Goal: Task Accomplishment & Management: Manage account settings

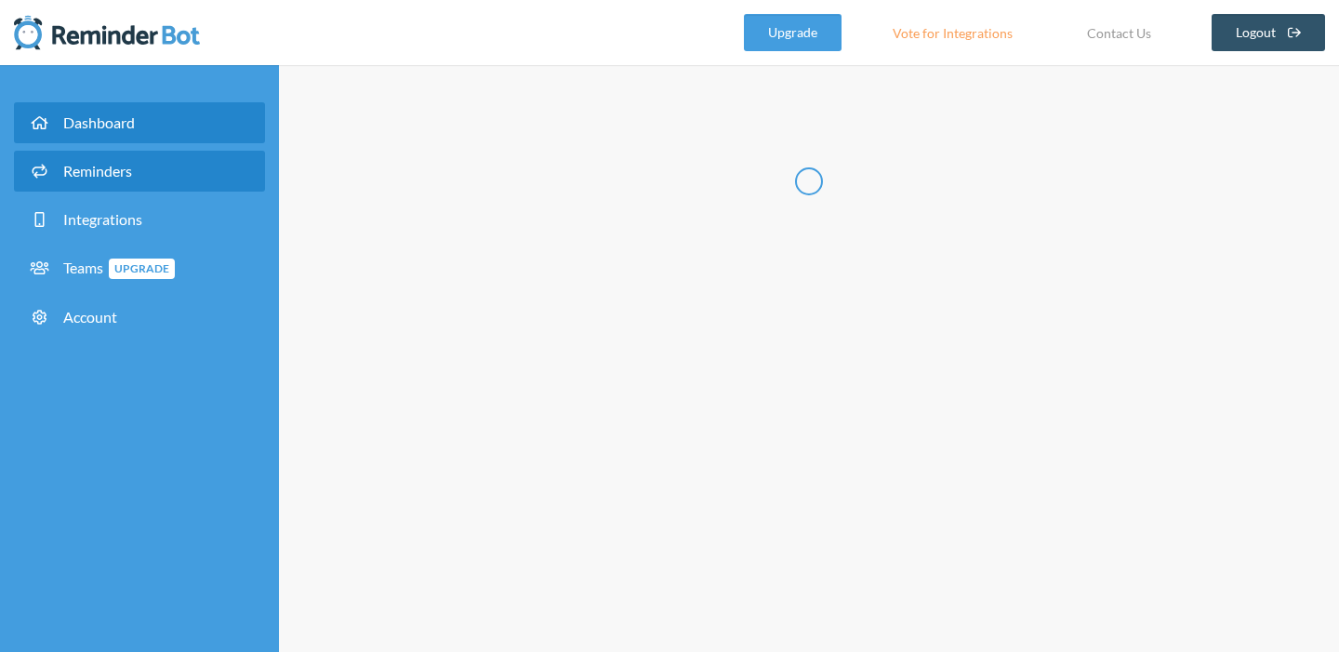
click at [137, 134] on link "Dashboard" at bounding box center [139, 122] width 251 height 41
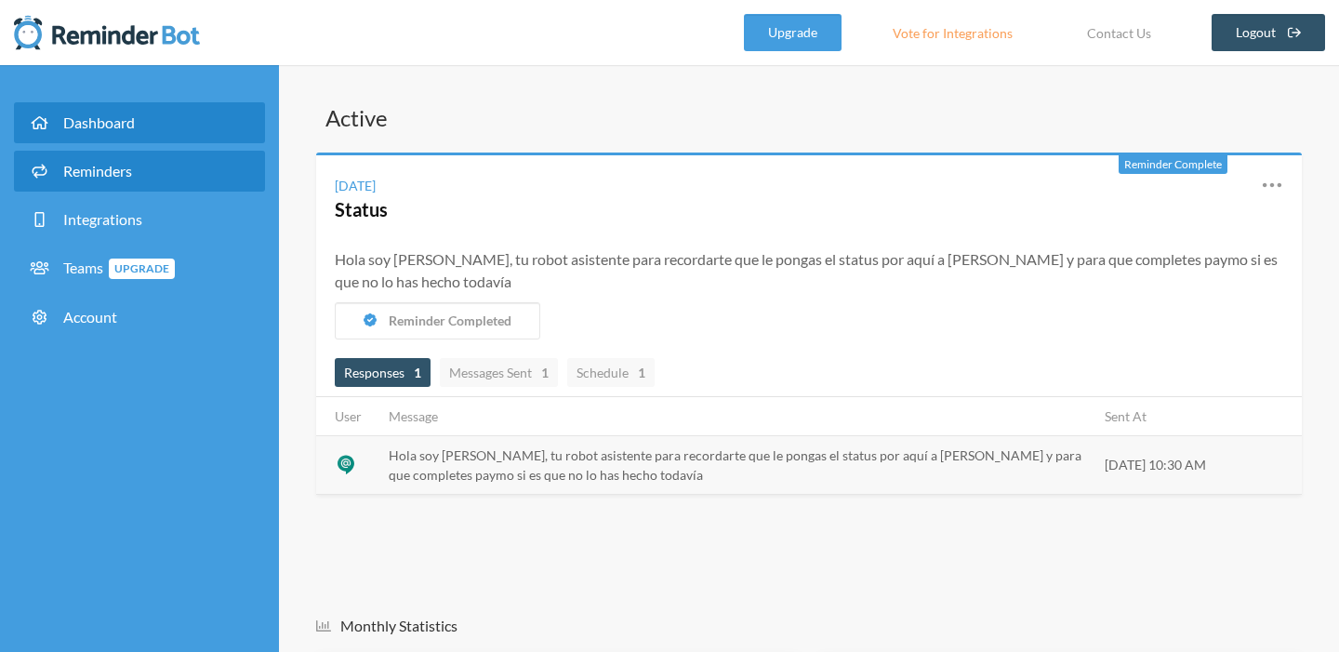
click at [136, 173] on link "Reminders" at bounding box center [139, 171] width 251 height 41
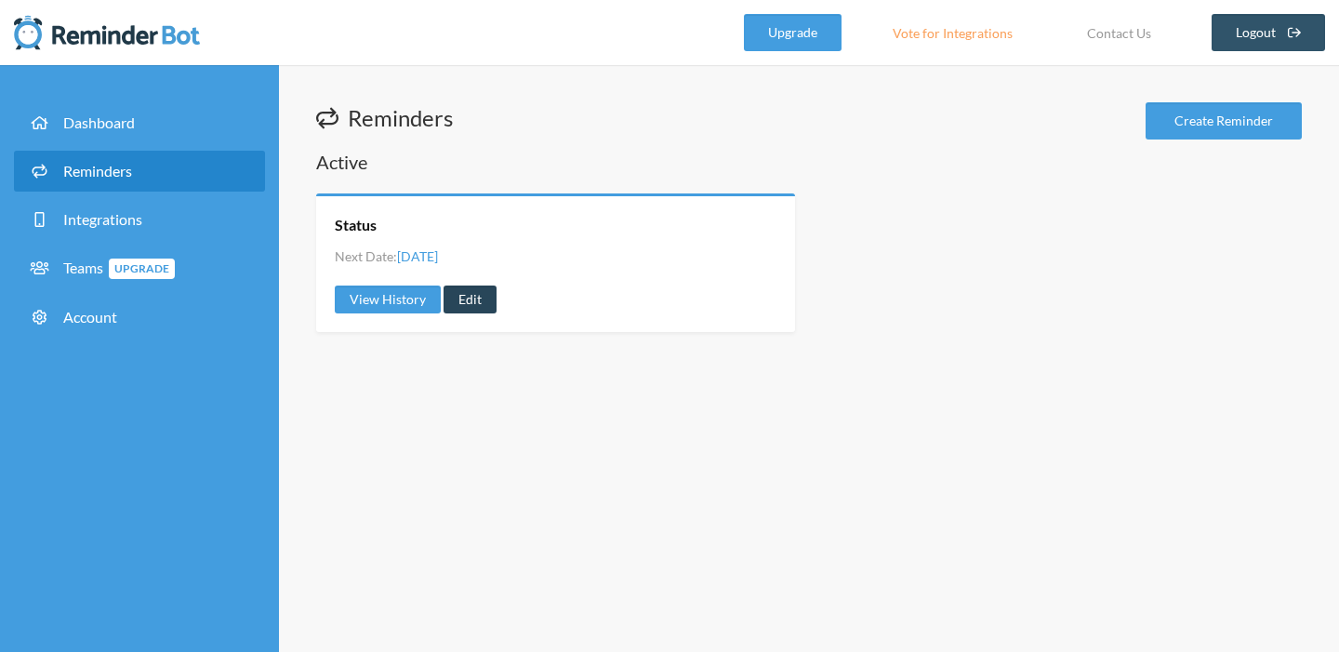
click at [475, 294] on link "Edit" at bounding box center [470, 300] width 53 height 28
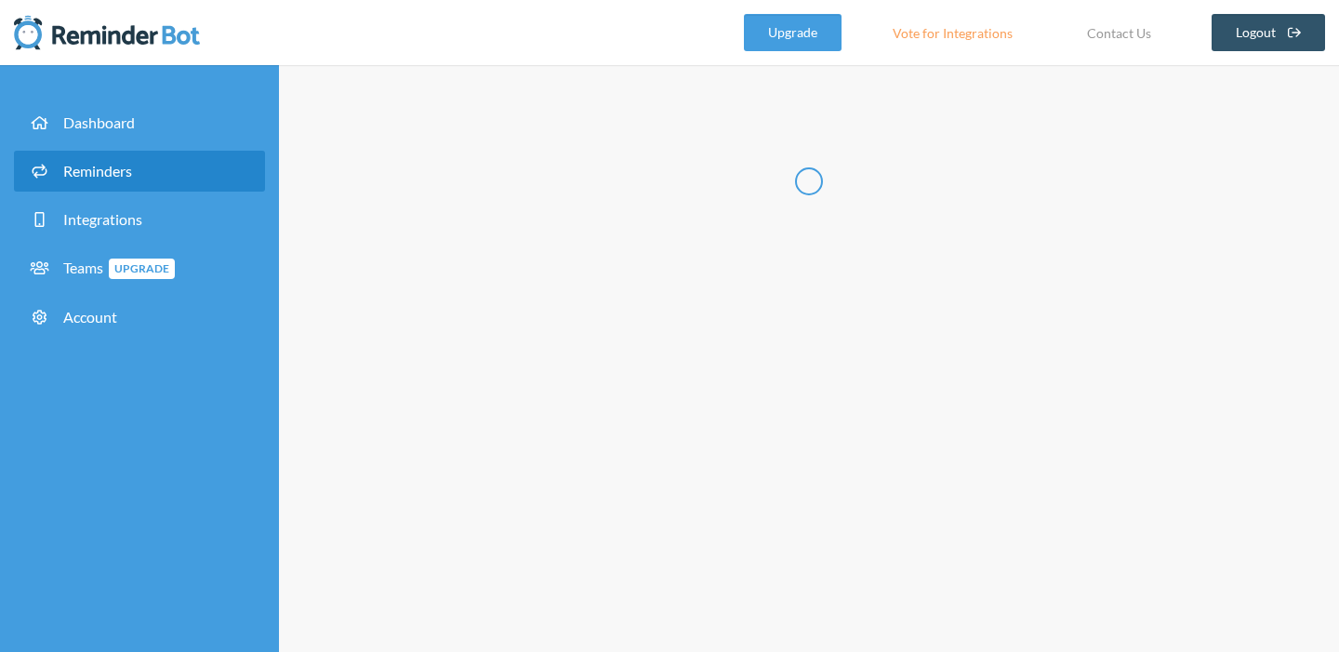
type input "Status"
select select "10:30:00"
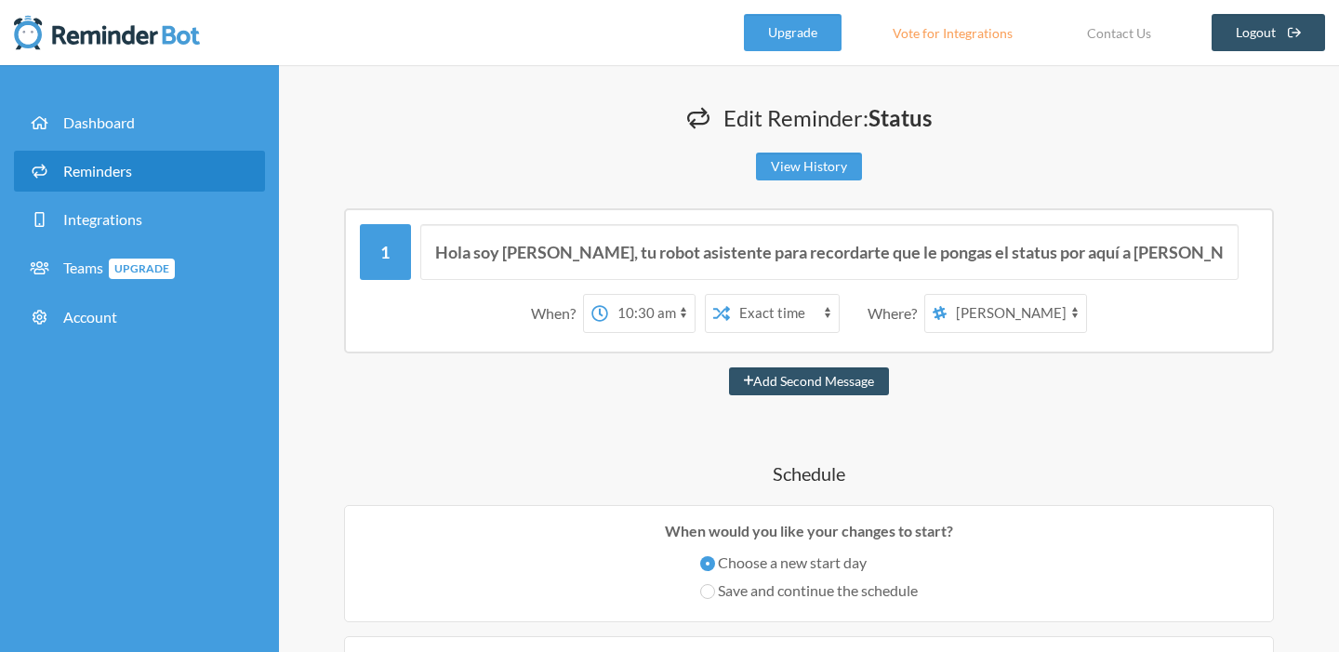
click at [971, 306] on select "[PERSON_NAME] DISEÑO-STATUS" at bounding box center [1017, 313] width 140 height 37
select select "spaces/AAAA6VmstnU"
click at [948, 295] on select "[PERSON_NAME] DISEÑO-STATUS" at bounding box center [1017, 313] width 140 height 37
click at [664, 317] on select "12:00 am 12:15 am 12:30 am 12:45 am 1:00 am 1:15 am 1:30 am 1:45 am 2:00 am 2:1…" at bounding box center [651, 313] width 86 height 37
select select "17:45:00"
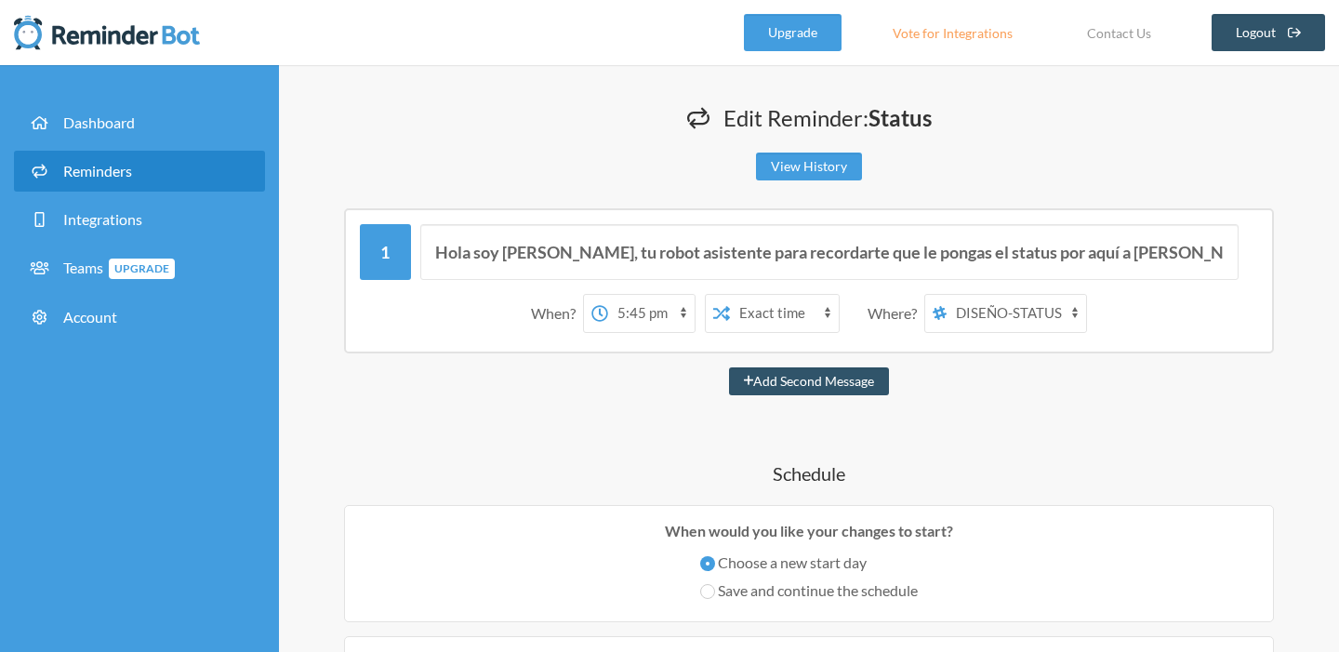
click at [608, 295] on select "12:00 am 12:15 am 12:30 am 12:45 am 1:00 am 1:15 am 1:30 am 1:45 am 2:00 am 2:1…" at bounding box center [651, 313] width 86 height 37
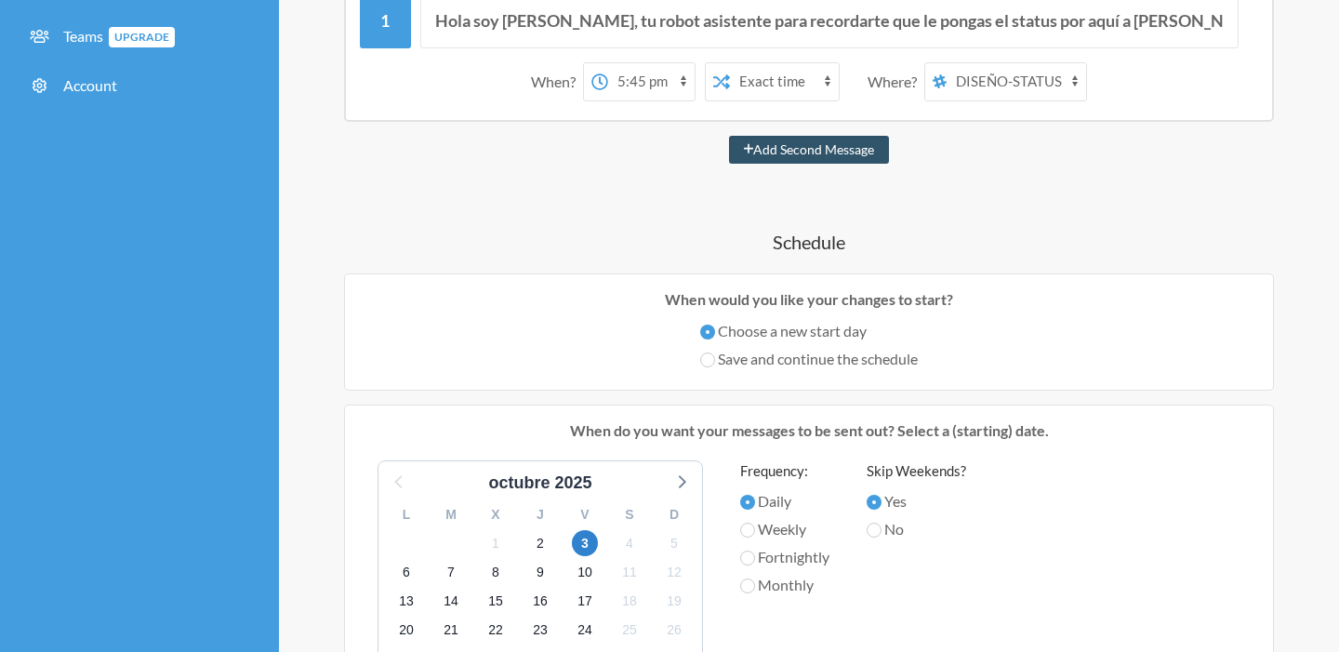
scroll to position [236, 0]
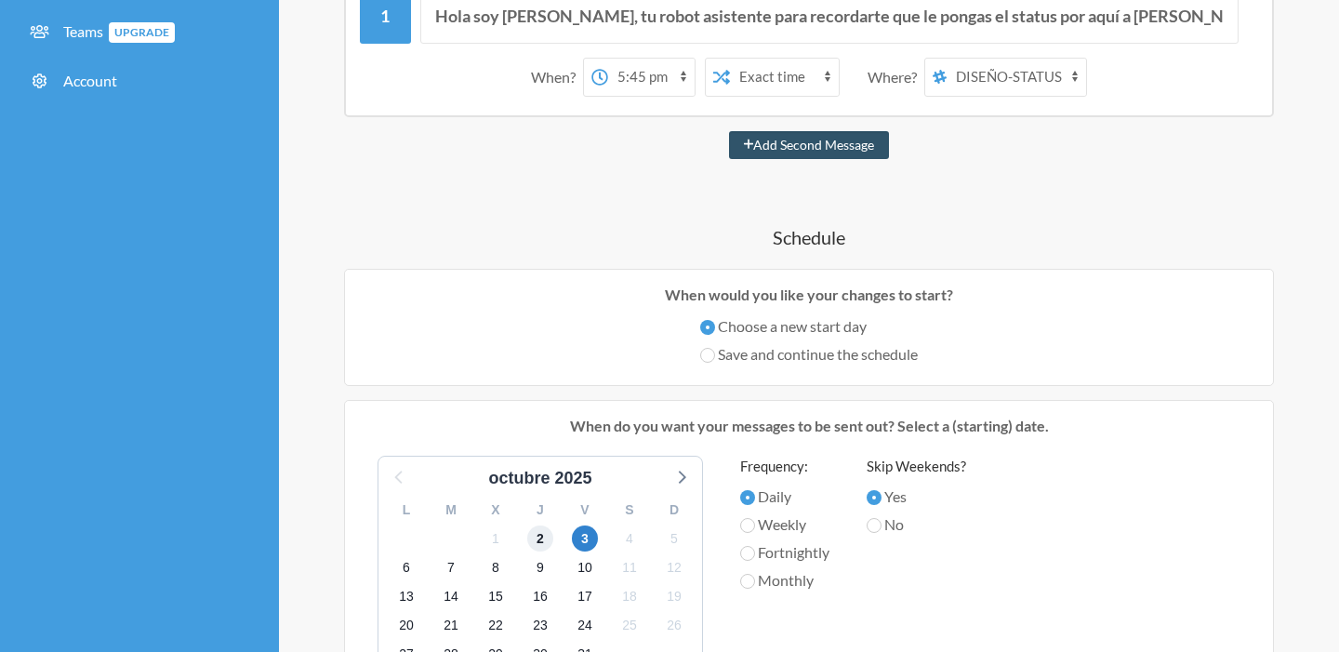
click at [543, 539] on span "2" at bounding box center [540, 539] width 26 height 26
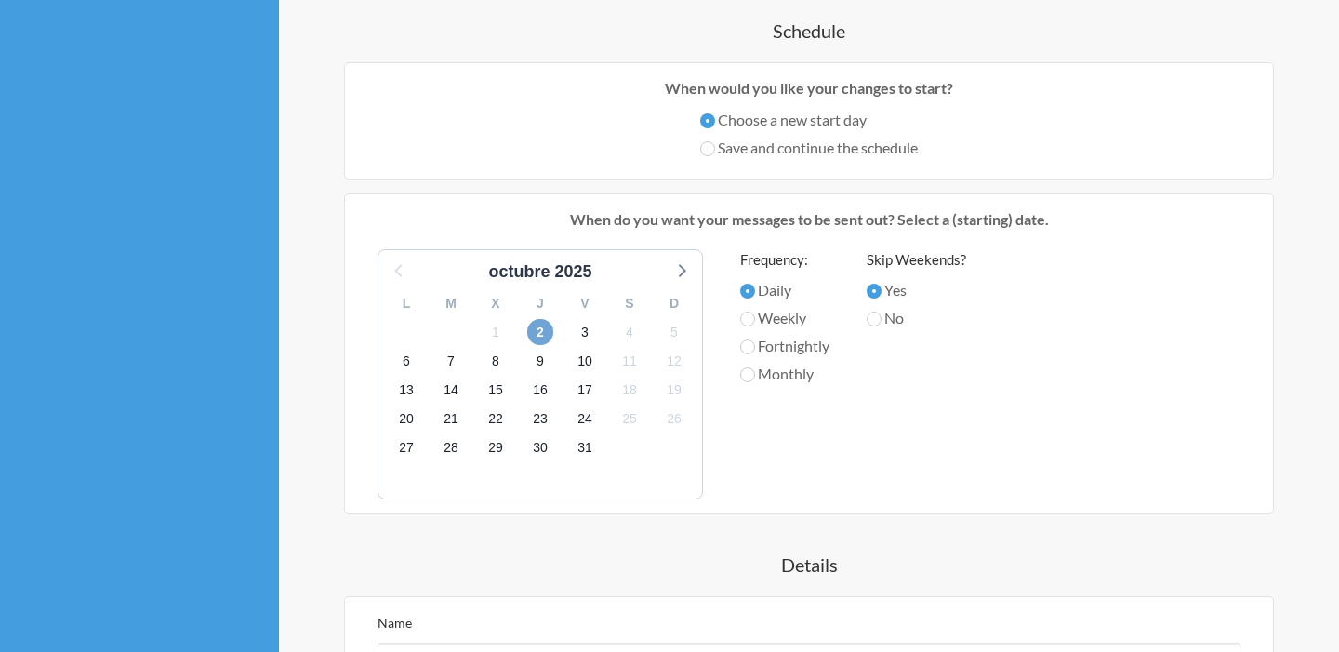
scroll to position [445, 0]
click at [748, 319] on input "Weekly" at bounding box center [747, 317] width 15 height 15
radio input "true"
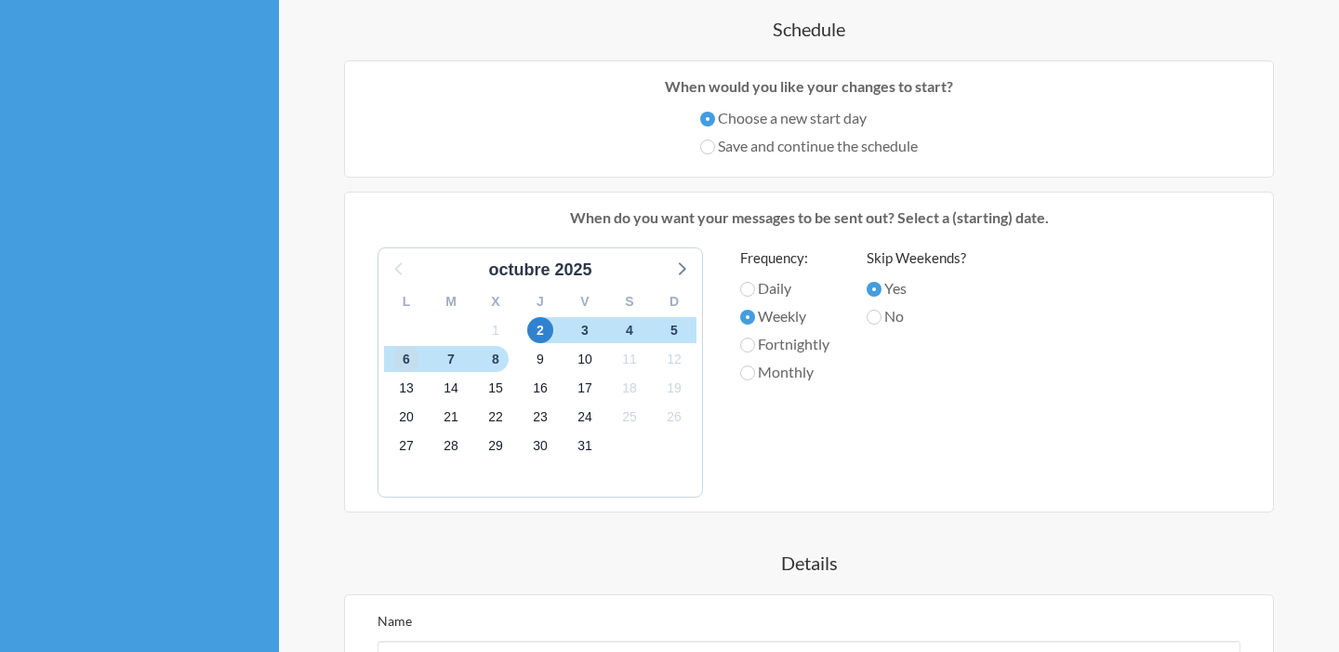
click at [403, 351] on span "6" at bounding box center [406, 359] width 26 height 26
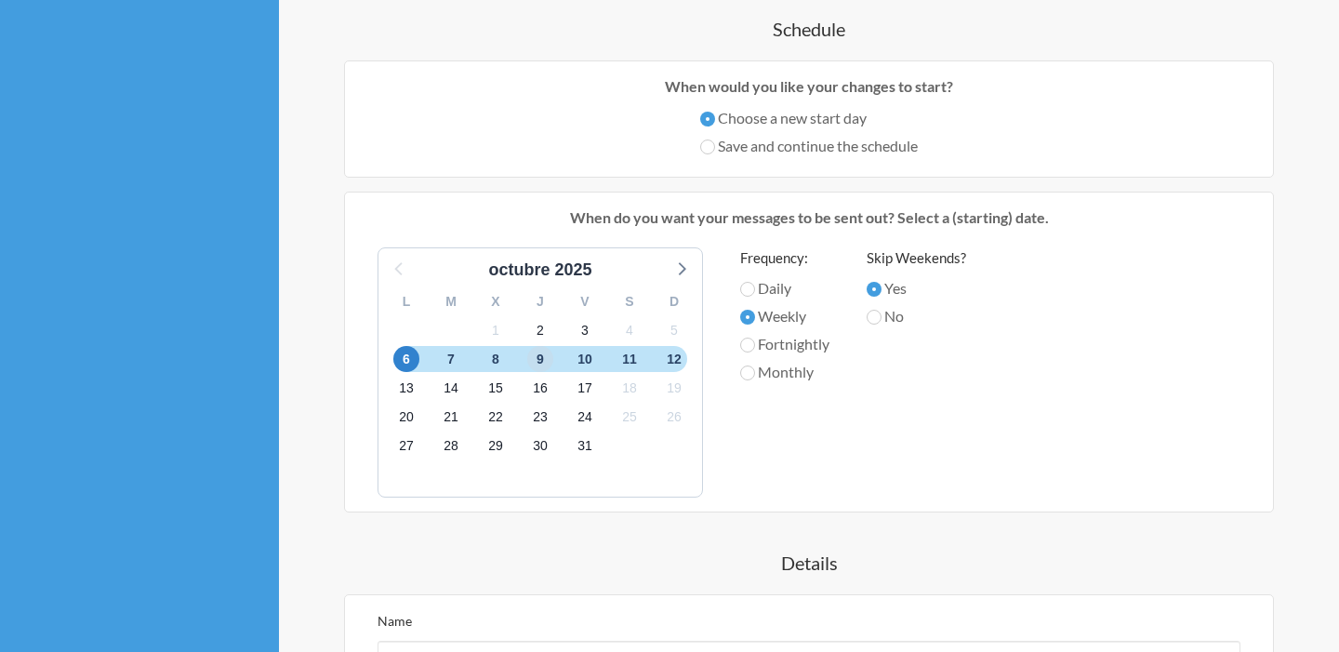
click at [544, 360] on span "9" at bounding box center [540, 359] width 26 height 26
click at [753, 344] on input "Fortnightly" at bounding box center [747, 345] width 15 height 15
radio input "true"
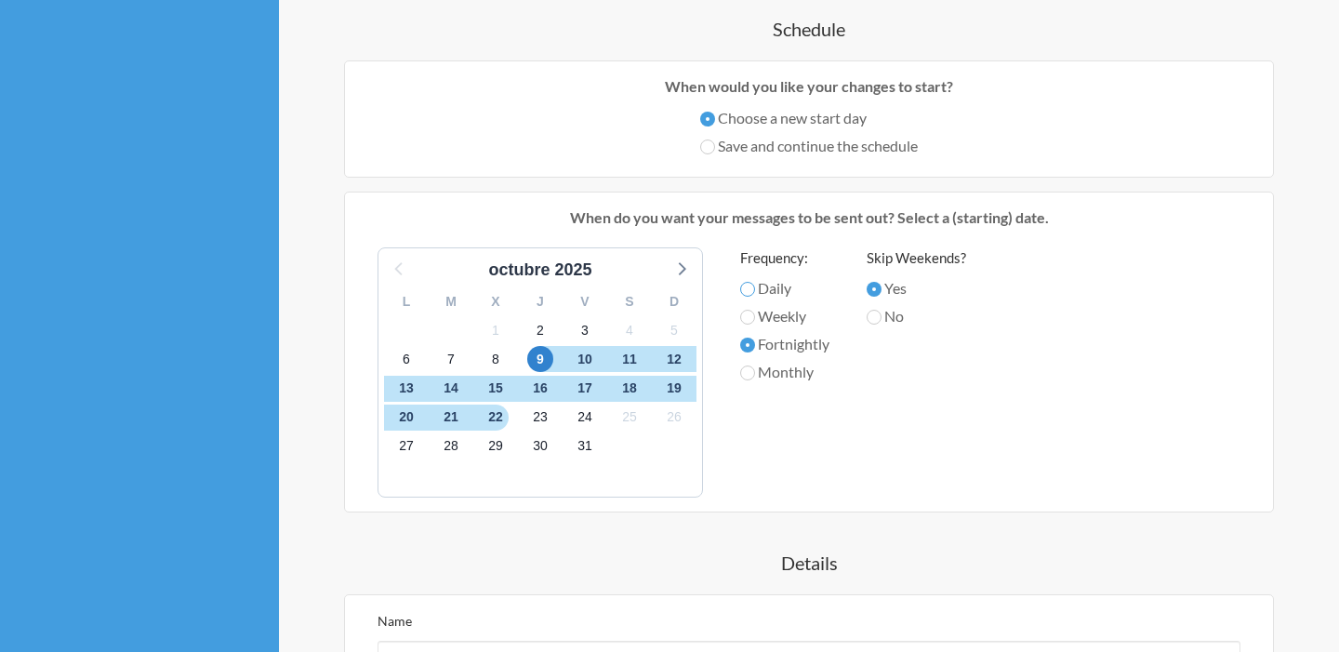
click at [747, 289] on input "Daily" at bounding box center [747, 289] width 15 height 15
radio input "true"
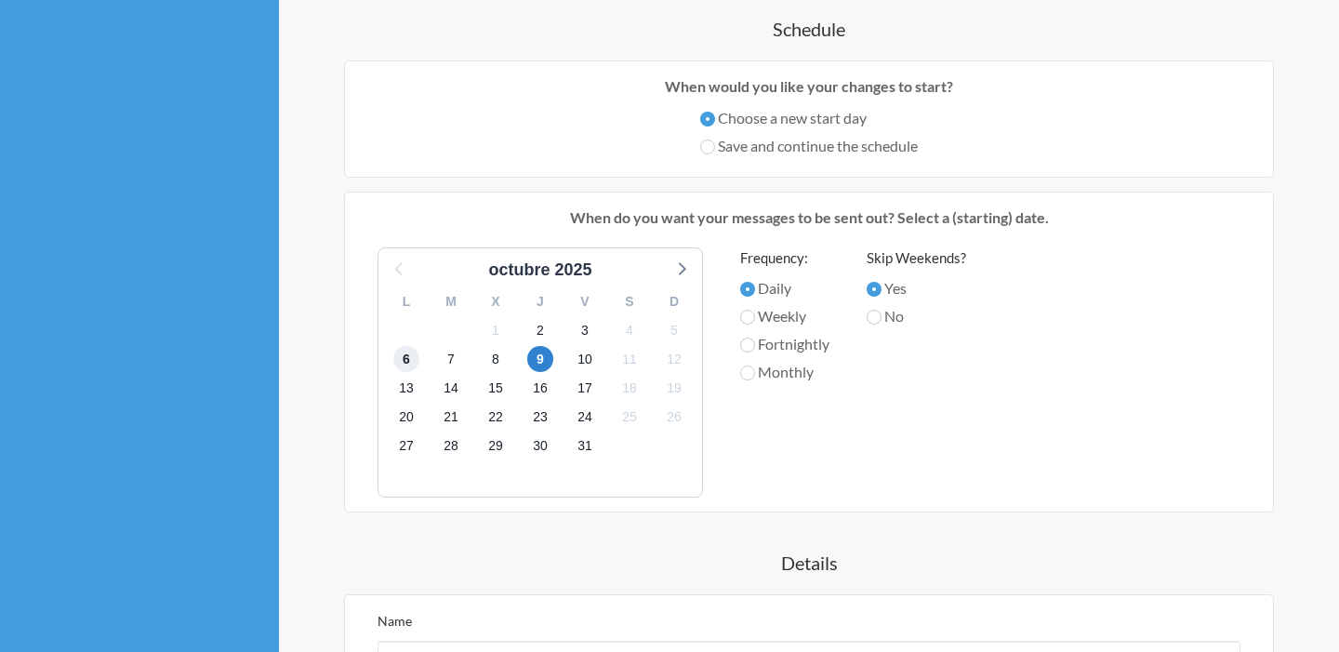
click at [401, 359] on span "6" at bounding box center [406, 359] width 26 height 26
click at [539, 361] on span "9" at bounding box center [540, 359] width 26 height 26
click at [539, 328] on span "2" at bounding box center [540, 330] width 26 height 26
click at [727, 415] on div "octubre 2025 L M X J V S D 29 30 1 2 3 4 5 6 7 8 9 10 11 12 13 14 15 16 17 18 1…" at bounding box center [809, 372] width 900 height 250
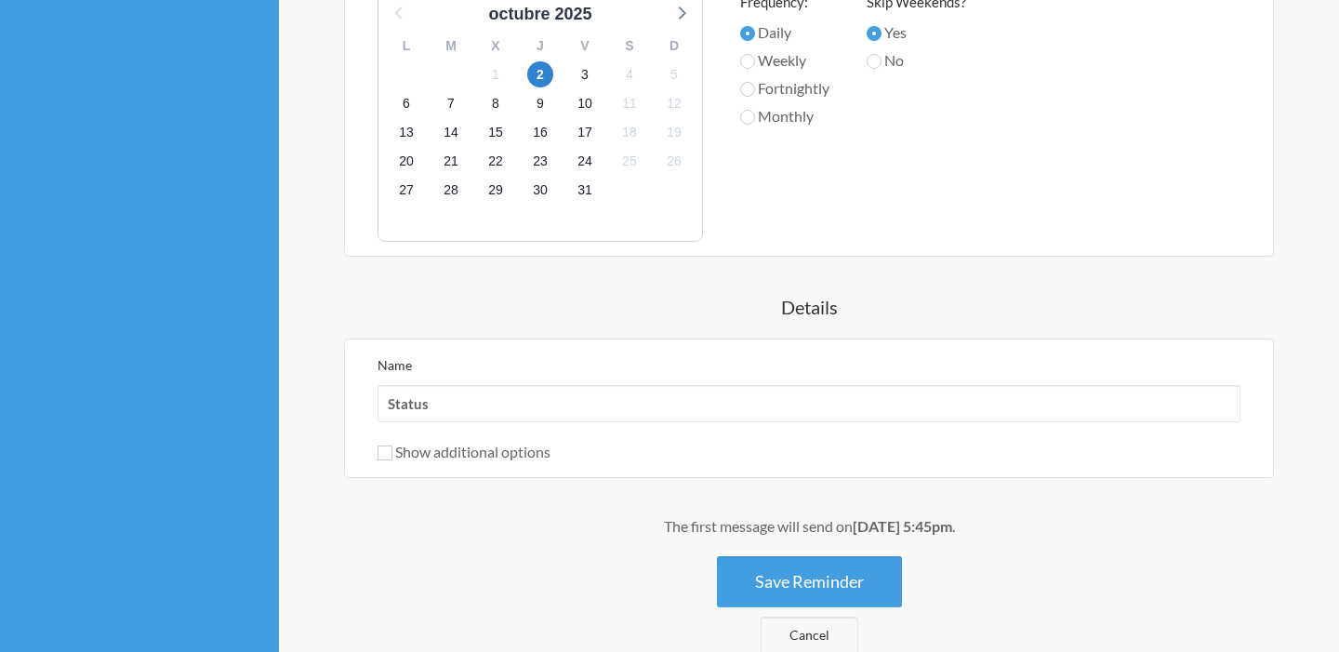
scroll to position [809, 0]
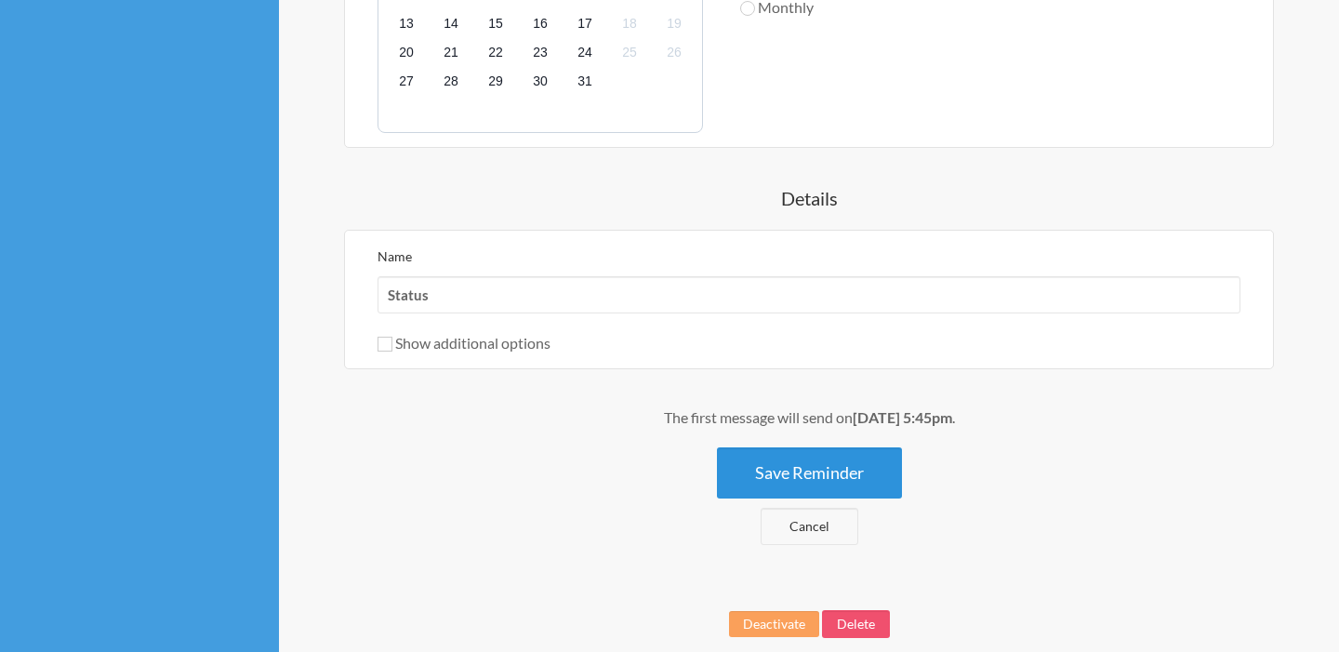
click at [790, 473] on button "Save Reminder" at bounding box center [809, 472] width 185 height 51
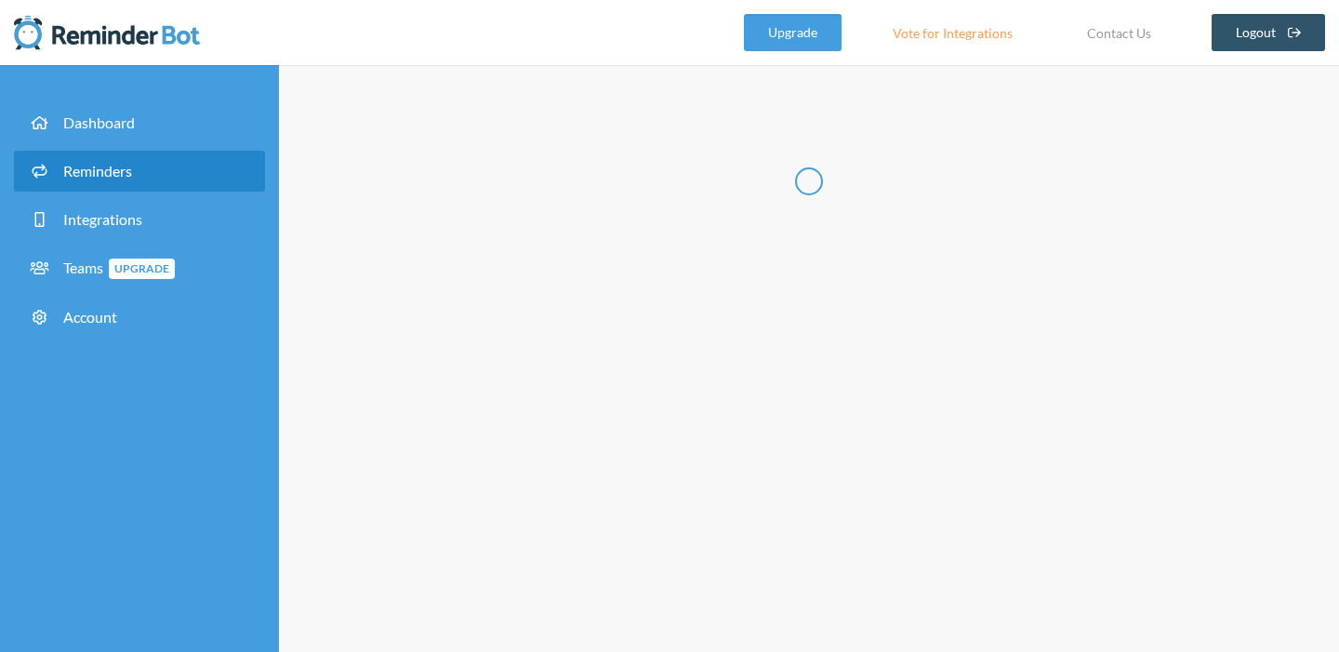
scroll to position [0, 0]
